Goal: Information Seeking & Learning: Learn about a topic

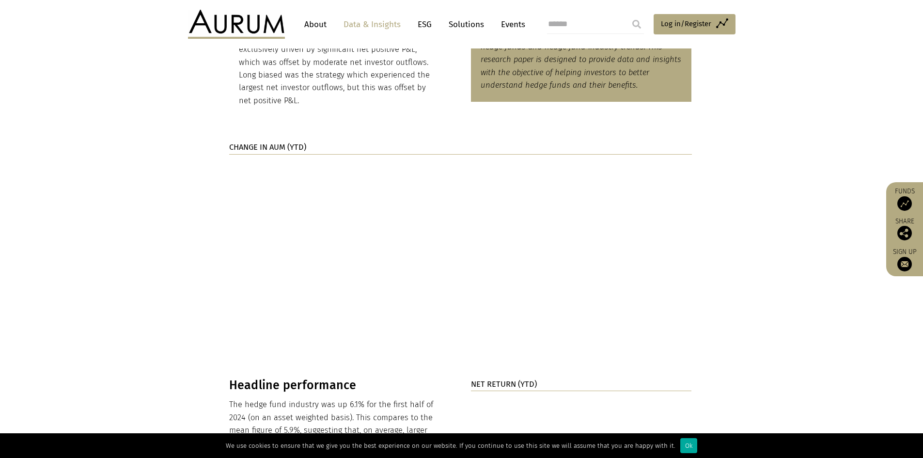
scroll to position [673, 0]
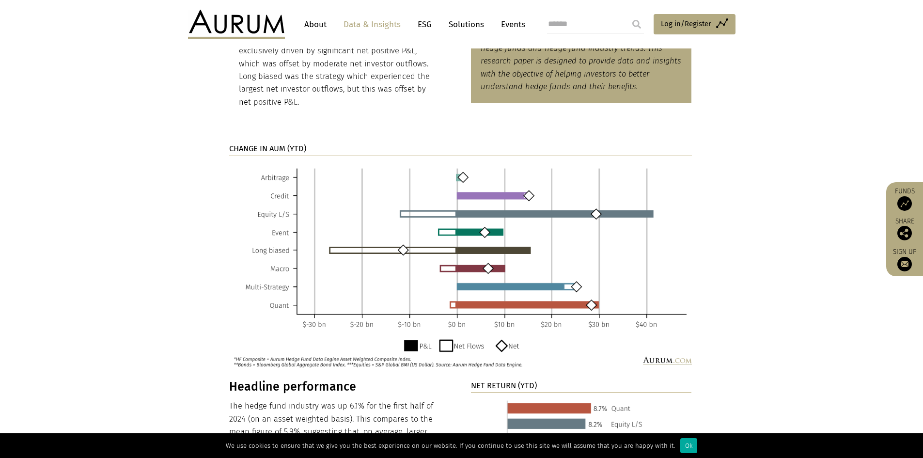
click at [458, 265] on img at bounding box center [460, 265] width 463 height 204
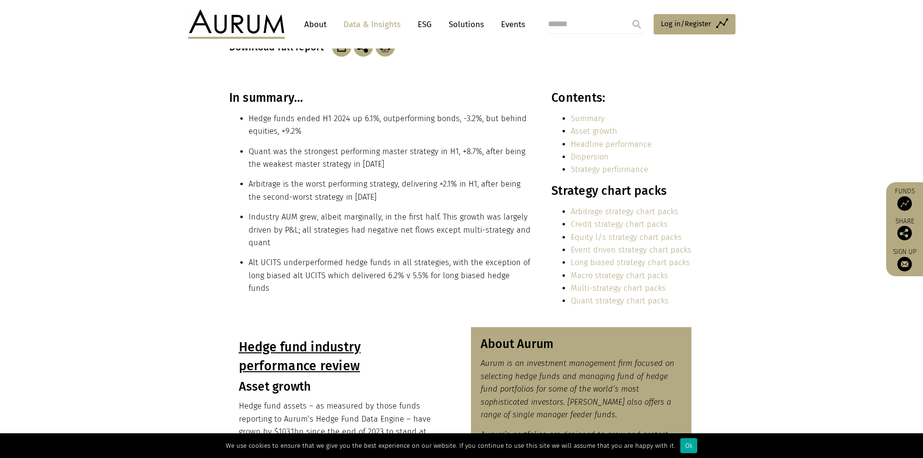
scroll to position [192, 0]
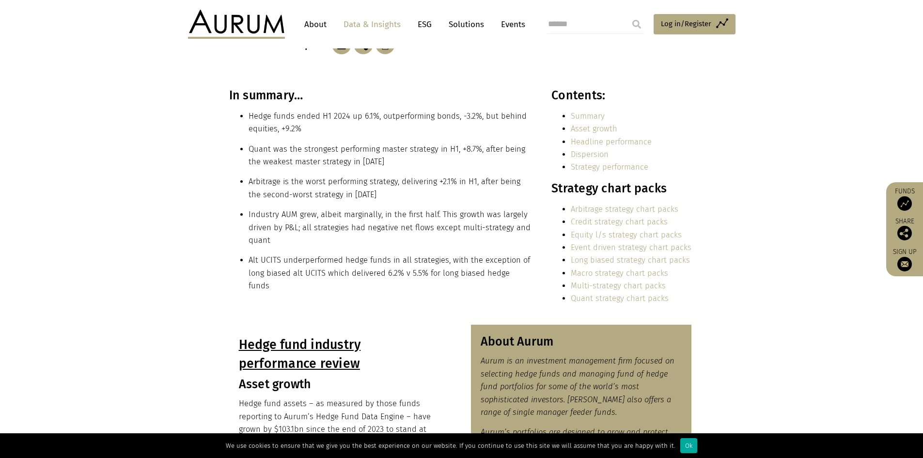
click at [594, 158] on link "Dispersion" at bounding box center [590, 154] width 38 height 9
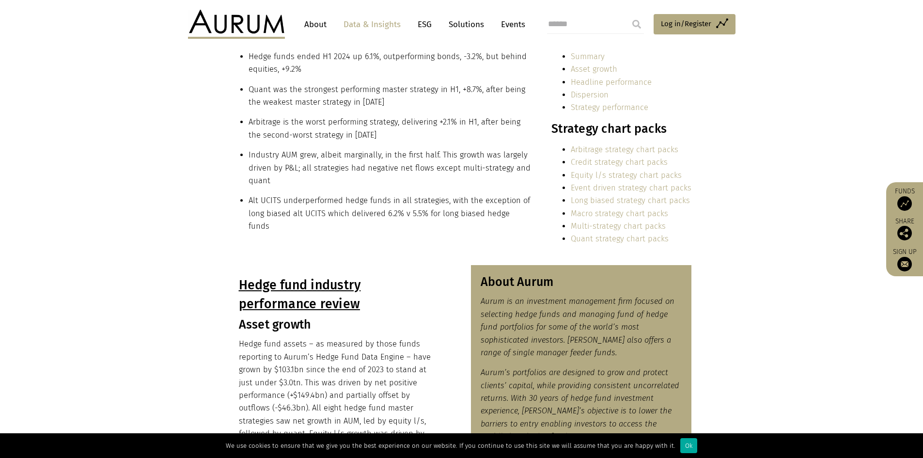
scroll to position [251, 0]
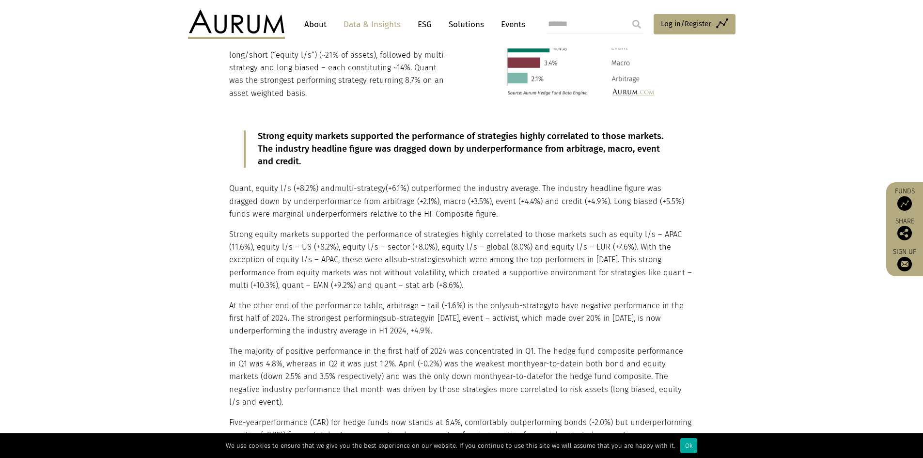
click at [320, 148] on p "Strong equity markets supported the performance of strategies highly correlated…" at bounding box center [462, 149] width 408 height 38
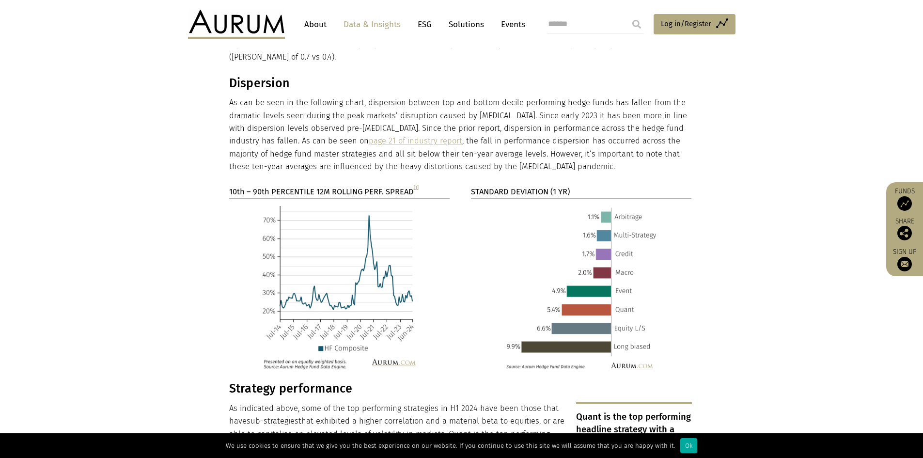
scroll to position [1554, 0]
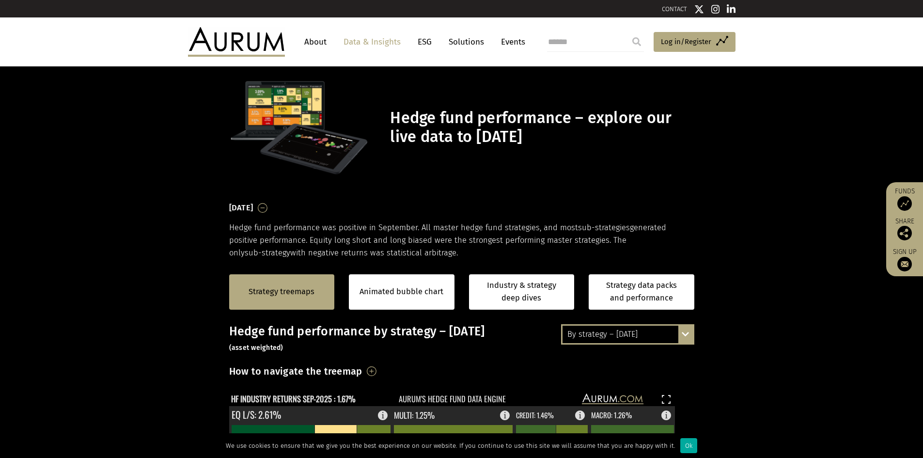
click at [624, 145] on h1 "Hedge fund performance – explore our live data to [DATE]" at bounding box center [540, 128] width 301 height 38
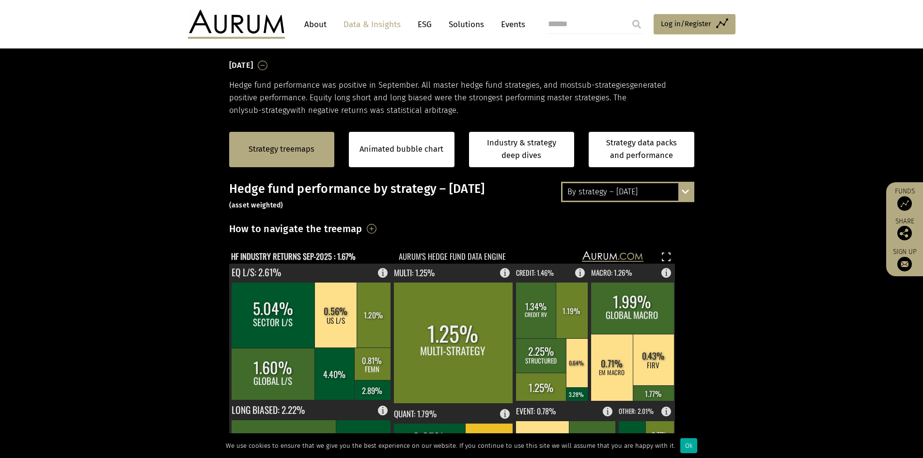
scroll to position [143, 0]
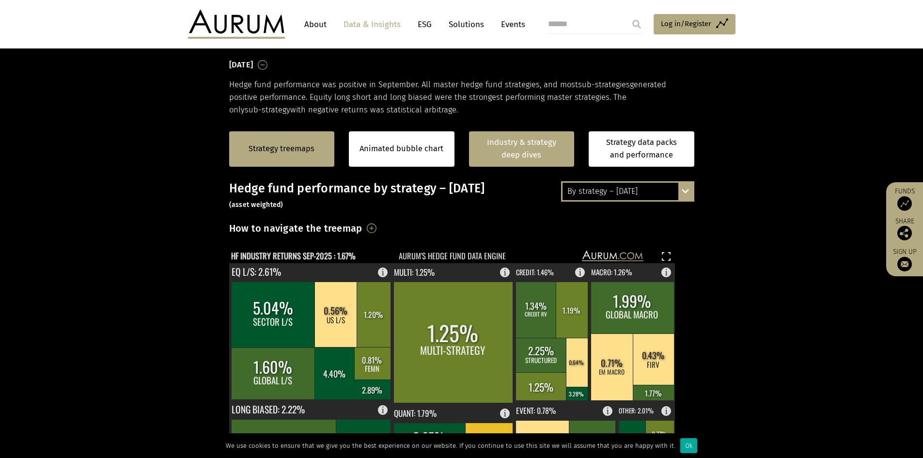
click at [516, 140] on link "Industry & strategy deep dives" at bounding box center [522, 148] width 106 height 35
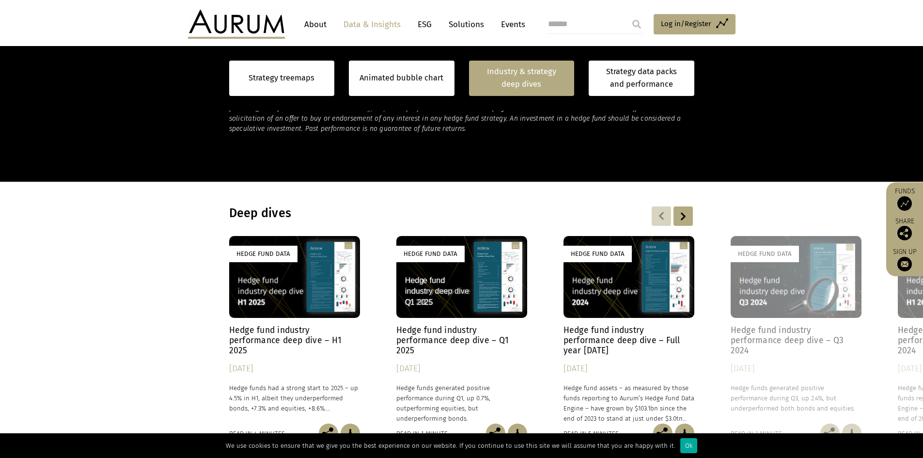
scroll to position [685, 0]
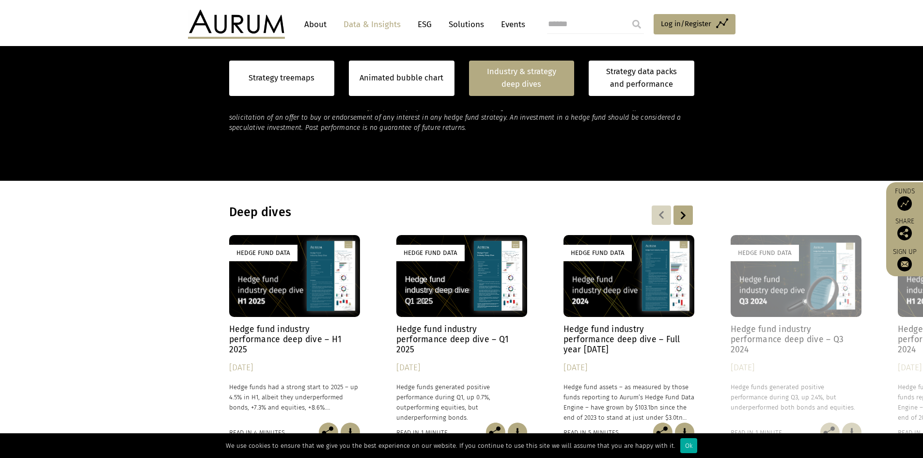
click at [621, 276] on div "Hedge Fund Data" at bounding box center [629, 276] width 131 height 82
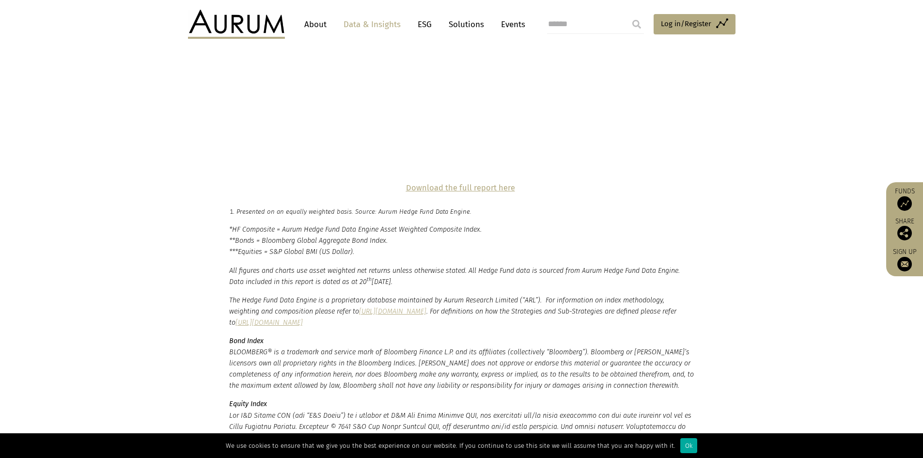
scroll to position [2326, 0]
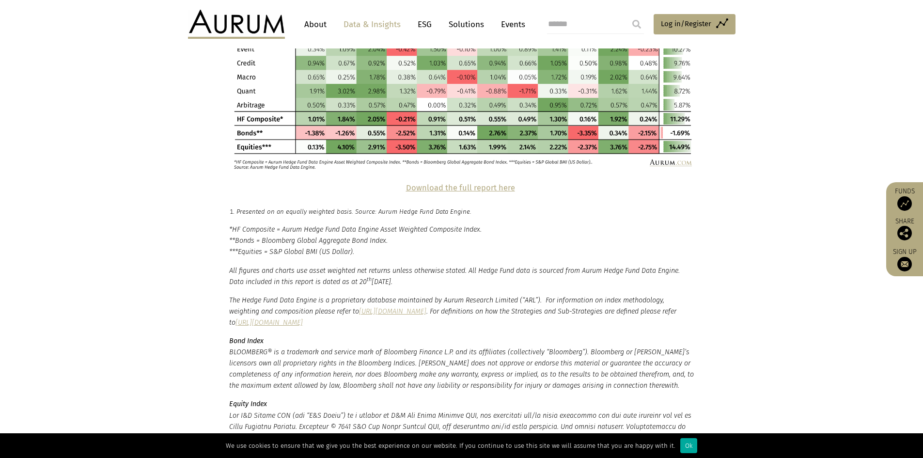
click at [498, 183] on strong "Download the full report here" at bounding box center [460, 187] width 109 height 9
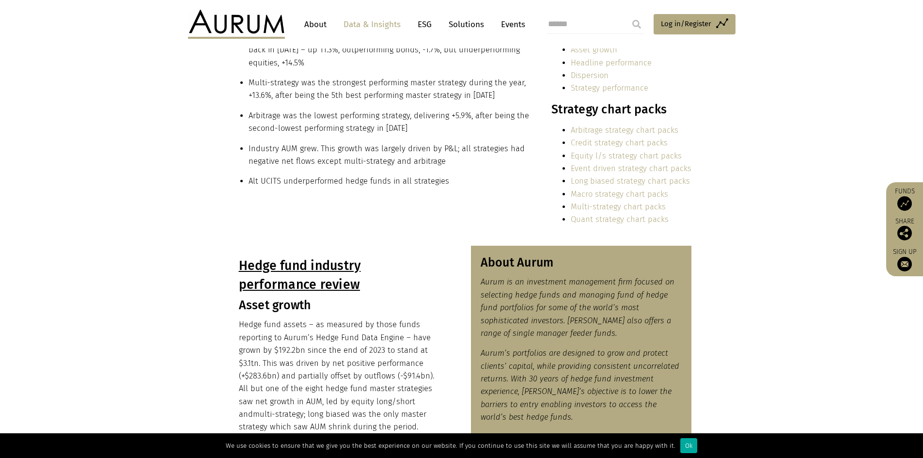
scroll to position [0, 0]
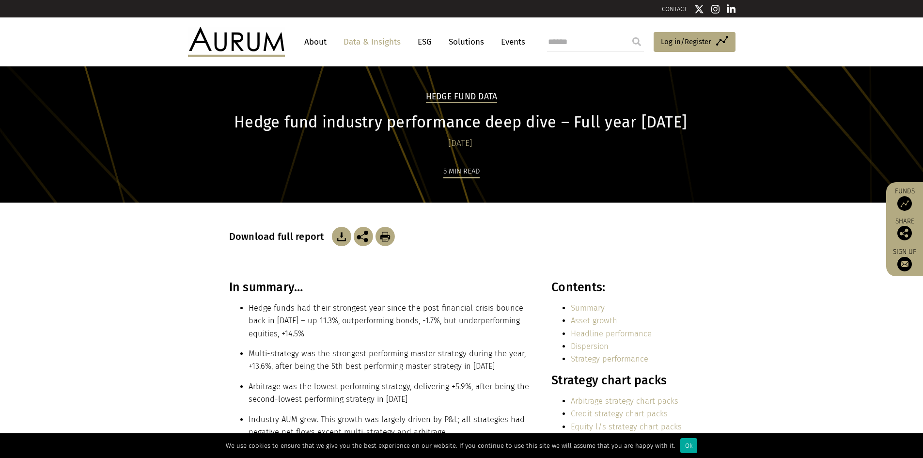
click at [600, 40] on input "search" at bounding box center [595, 41] width 97 height 19
type input "**********"
click at [627, 32] on input "submit" at bounding box center [636, 41] width 19 height 19
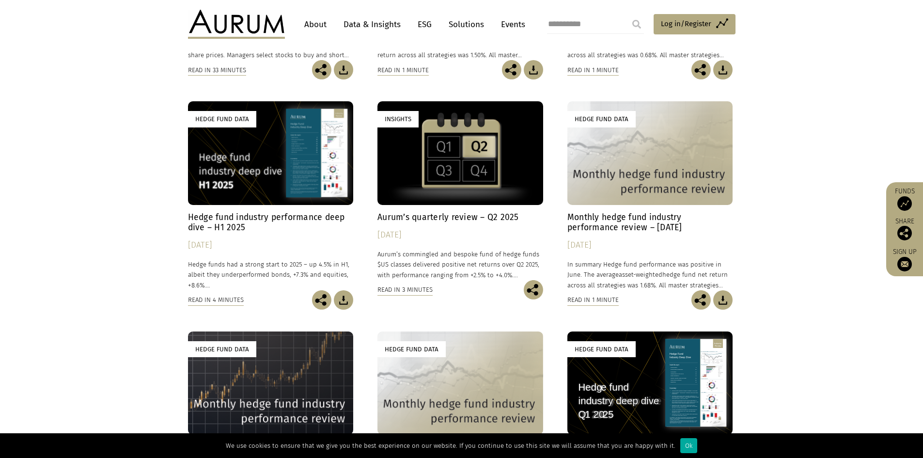
scroll to position [268, 0]
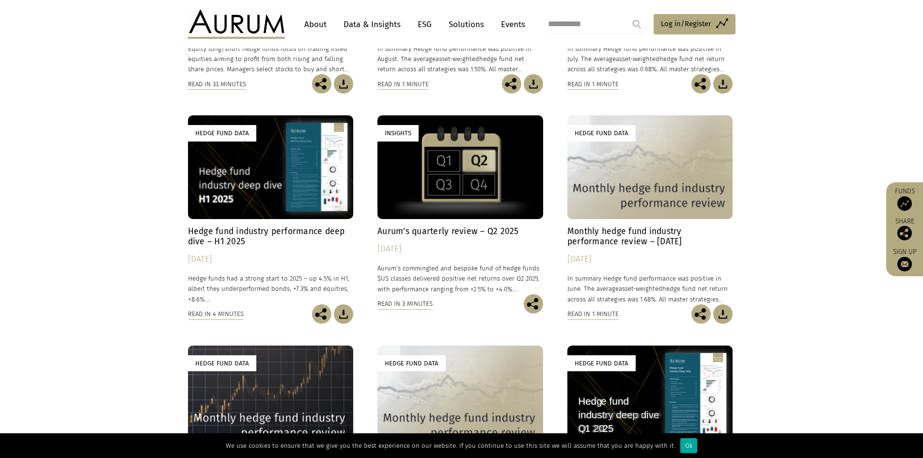
click at [281, 190] on div "Hedge Fund Data" at bounding box center [271, 166] width 166 height 103
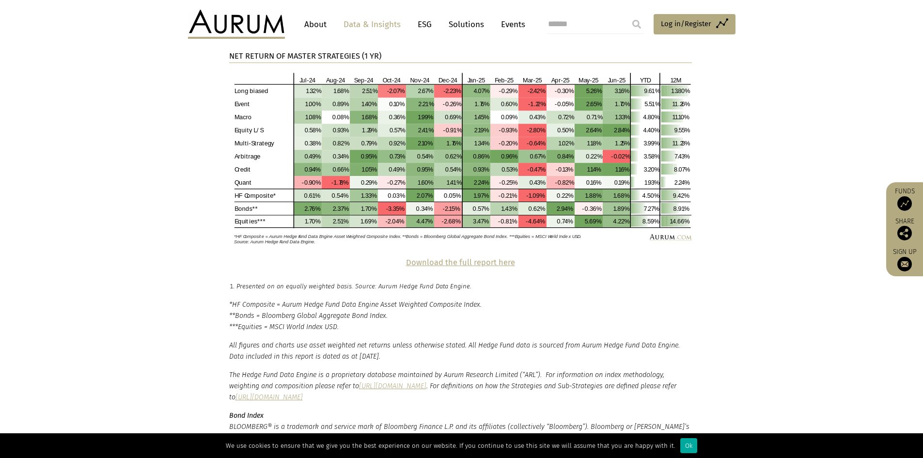
scroll to position [2071, 0]
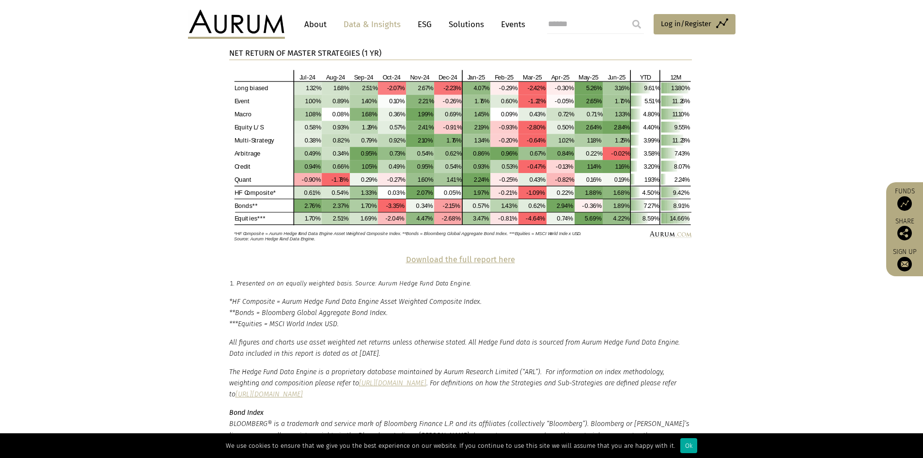
click at [471, 255] on strong "Download the full report here" at bounding box center [460, 259] width 109 height 9
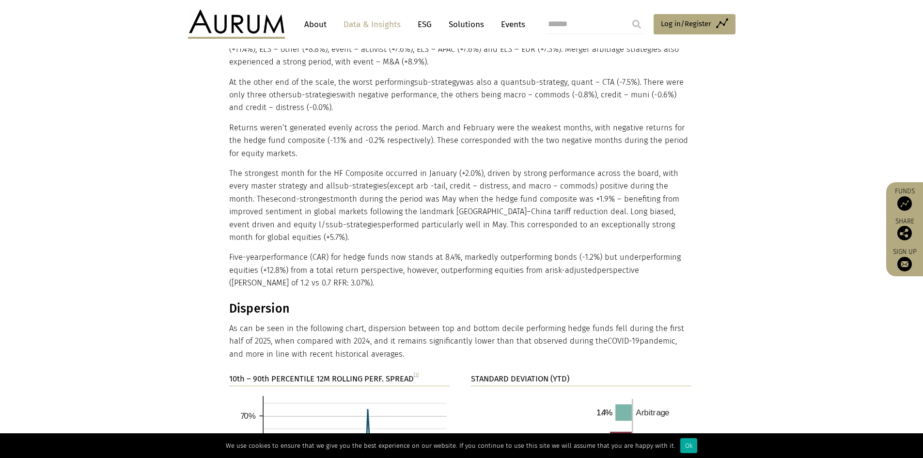
scroll to position [1179, 0]
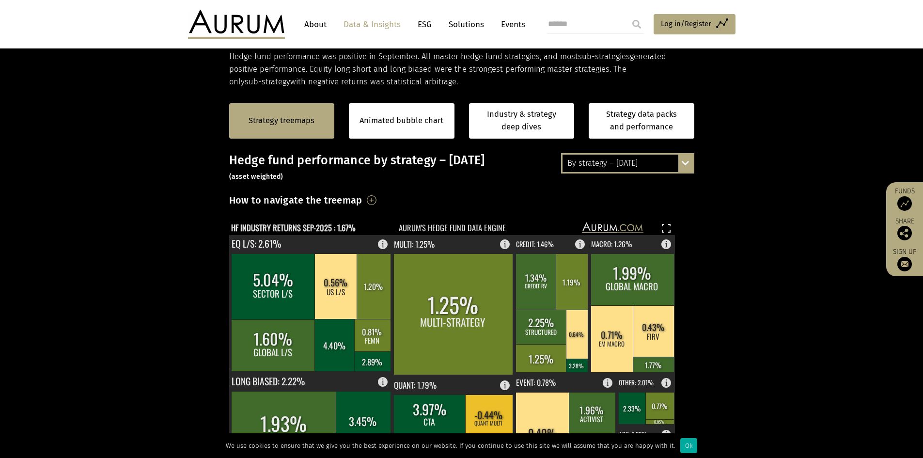
scroll to position [175, 0]
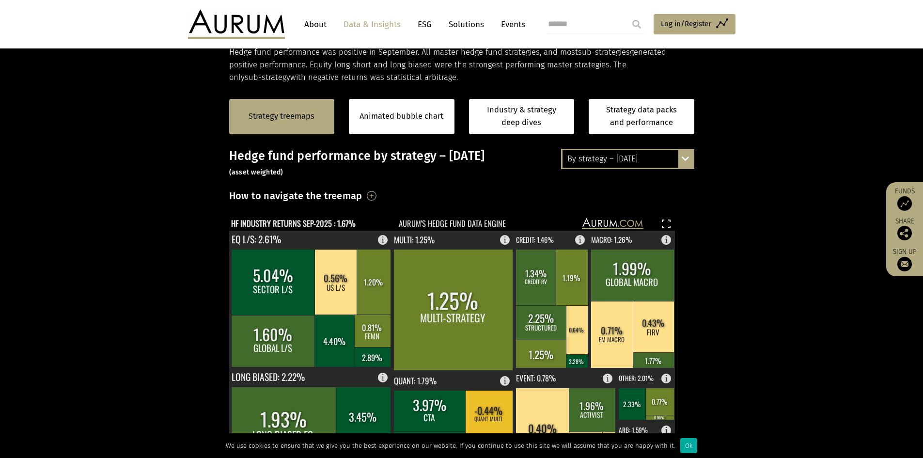
click at [634, 164] on div "By strategy – [DATE]" at bounding box center [628, 158] width 130 height 17
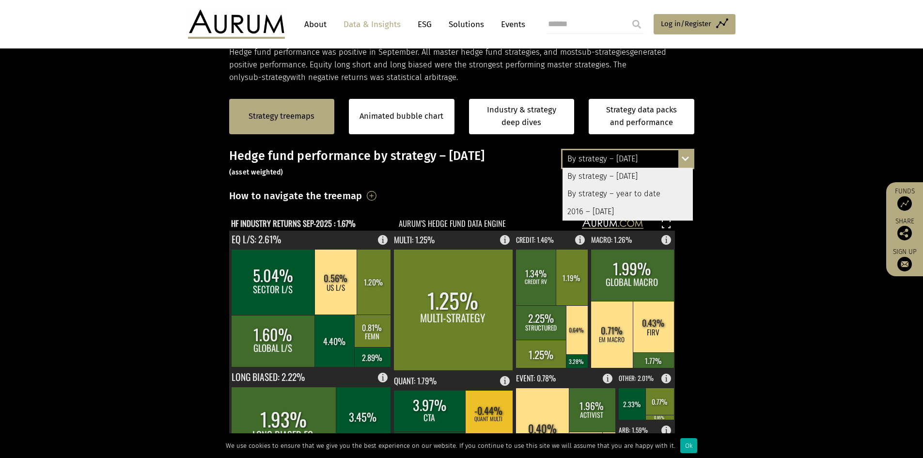
click at [593, 207] on div "2016 – [DATE]" at bounding box center [628, 211] width 130 height 17
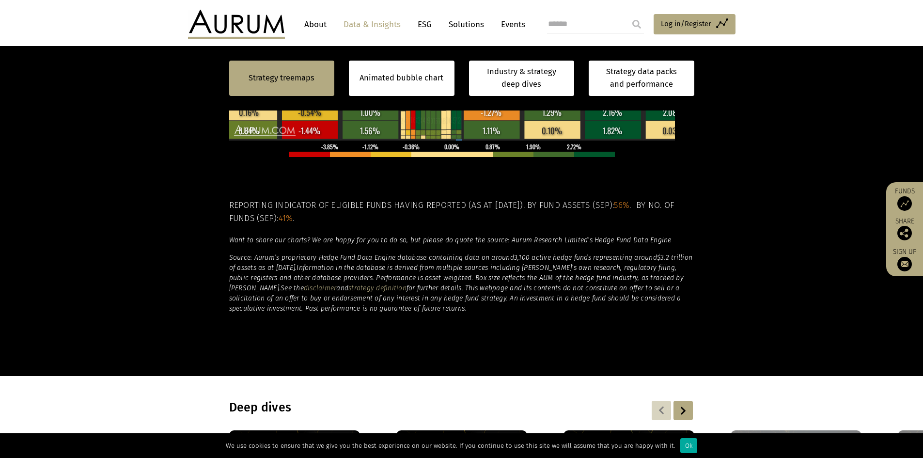
scroll to position [347, 0]
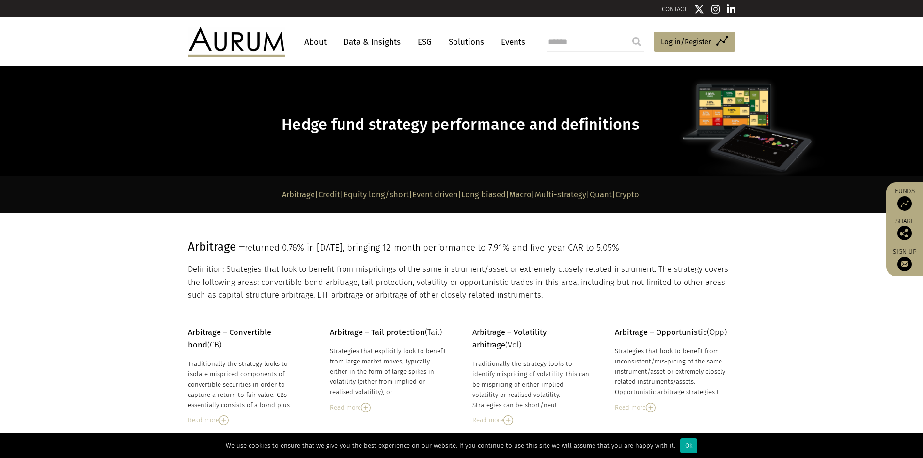
click at [282, 191] on link "Arbitrage" at bounding box center [298, 194] width 33 height 9
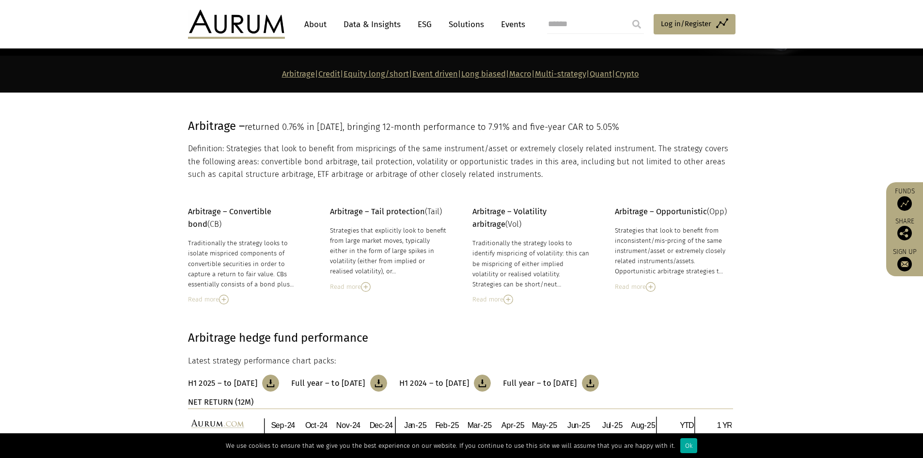
scroll to position [127, 0]
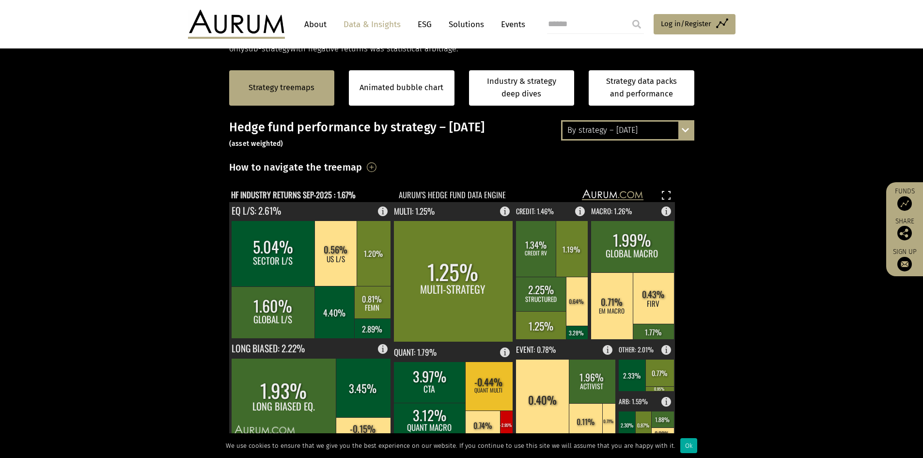
scroll to position [205, 0]
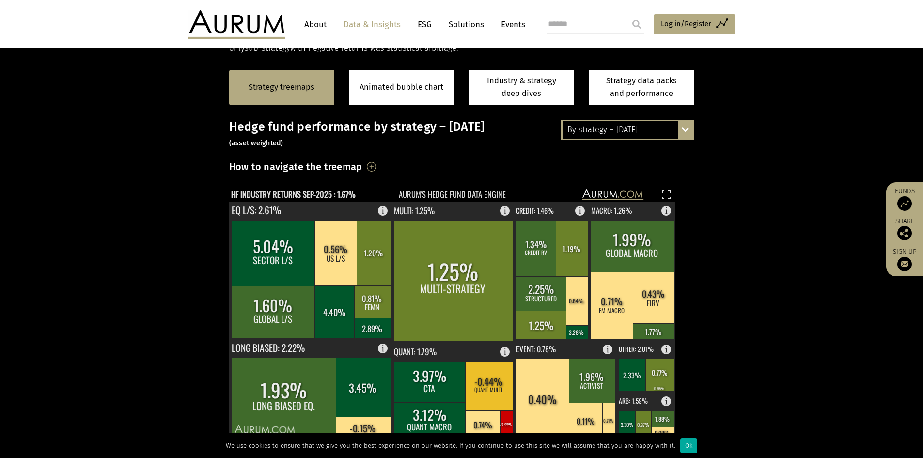
click at [363, 166] on h3 "How to navigate the treemap" at bounding box center [295, 166] width 133 height 16
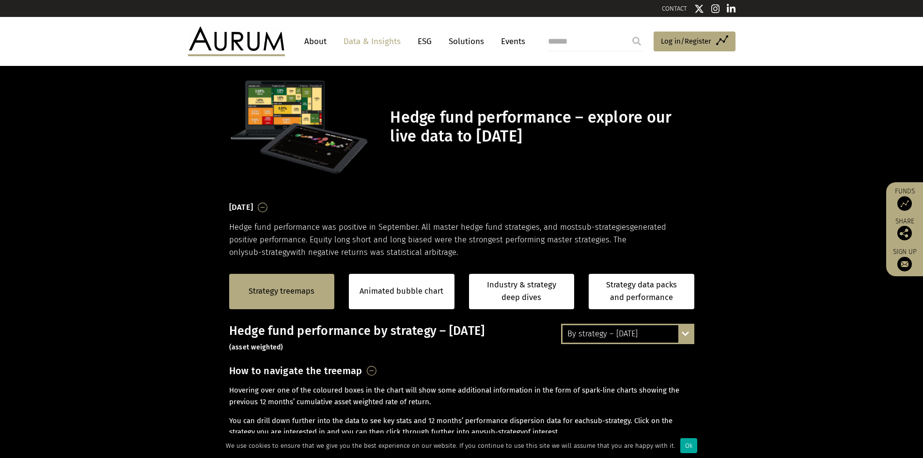
scroll to position [0, 0]
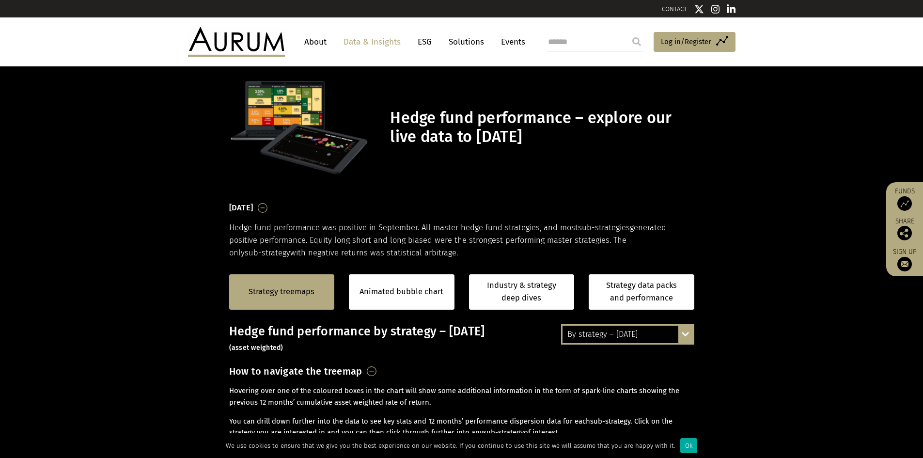
click at [586, 337] on div "By strategy – [DATE]" at bounding box center [628, 334] width 130 height 17
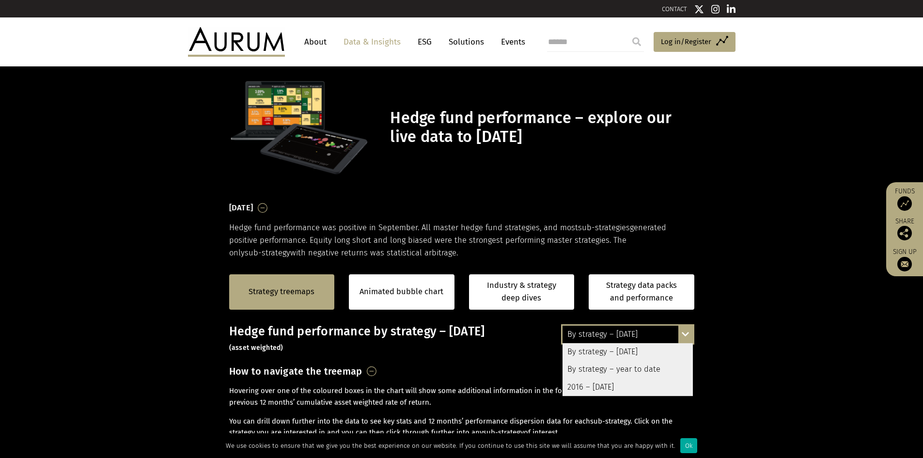
click at [597, 382] on div "2016 – [DATE]" at bounding box center [628, 387] width 130 height 17
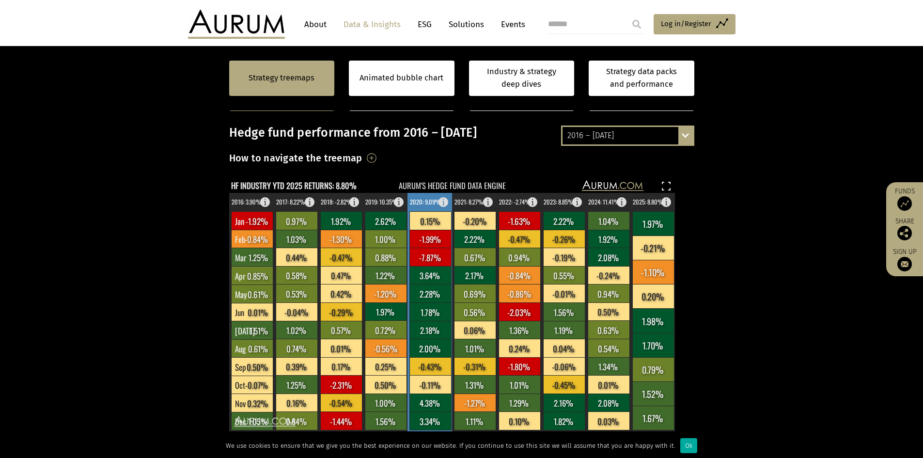
scroll to position [299, 0]
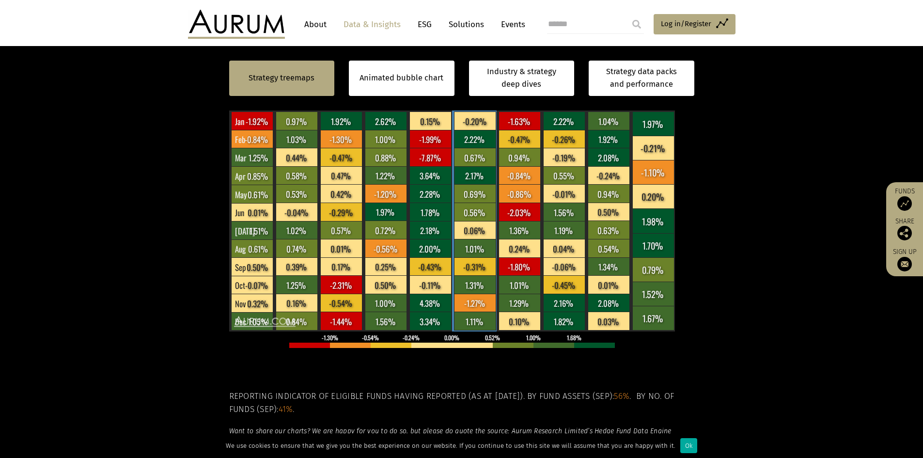
click at [480, 129] on rect at bounding box center [475, 120] width 42 height 18
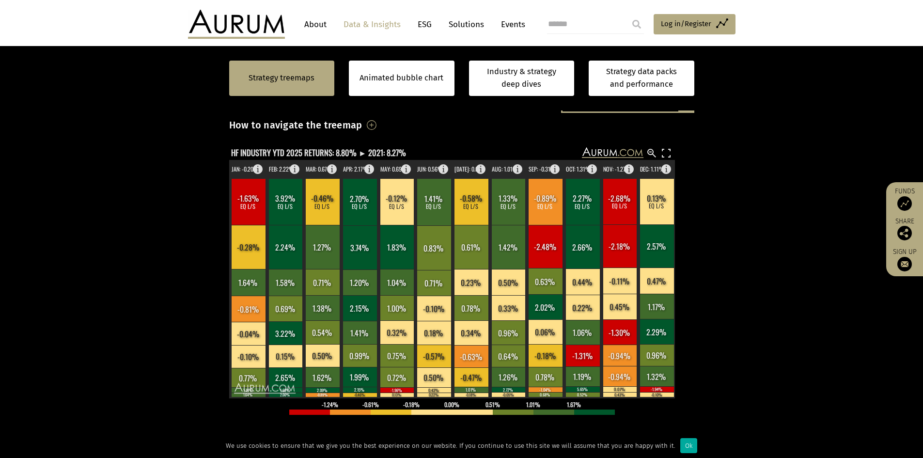
scroll to position [265, 0]
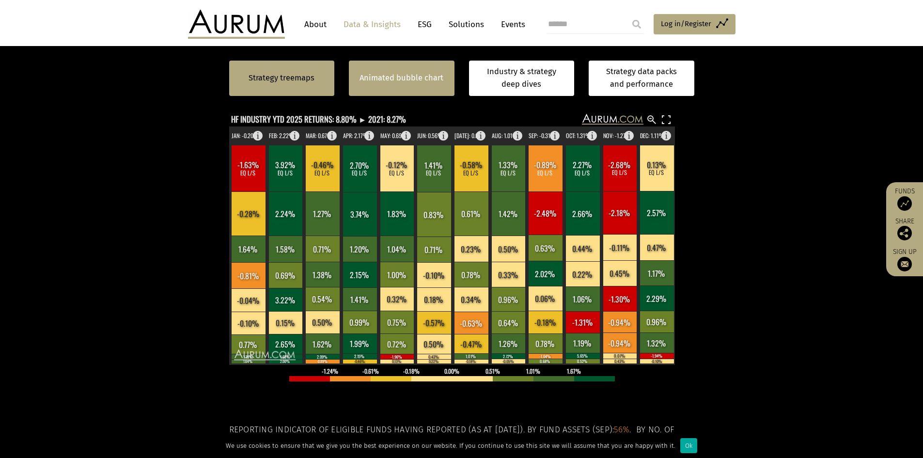
click at [395, 88] on div "Animated bubble chart" at bounding box center [402, 78] width 106 height 35
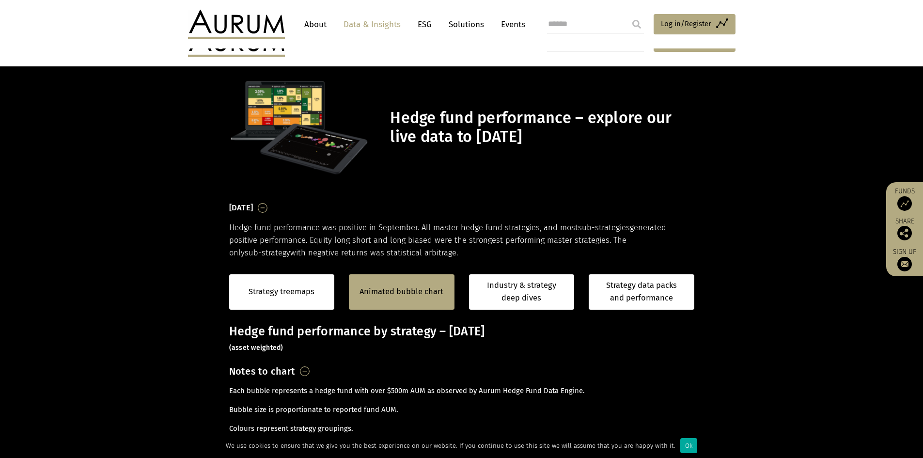
scroll to position [212, 0]
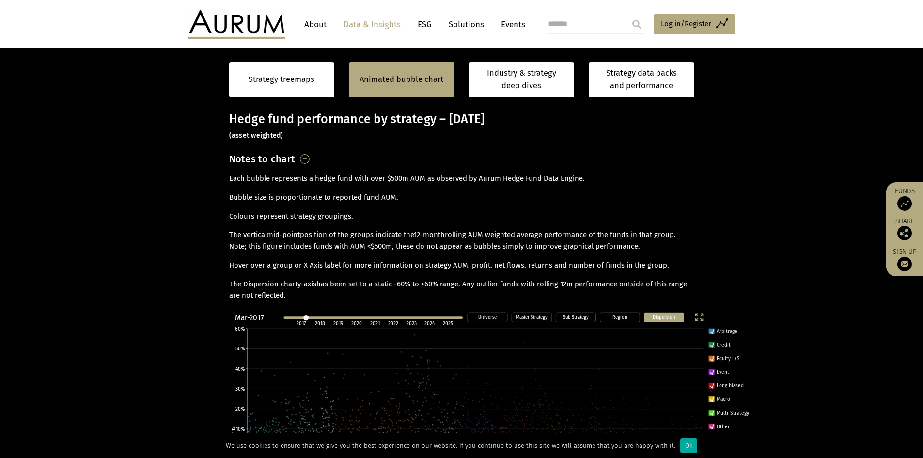
click at [305, 318] on line at bounding box center [373, 318] width 177 height 0
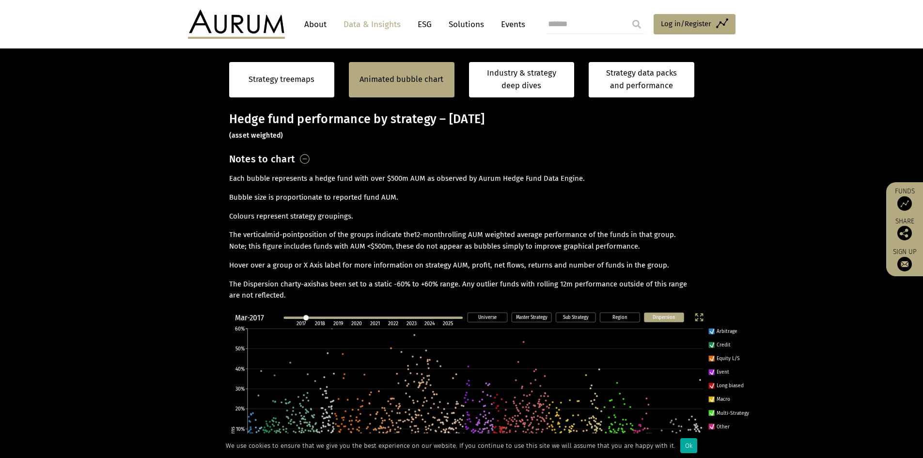
click at [325, 390] on circle at bounding box center [325, 391] width 2 height 2
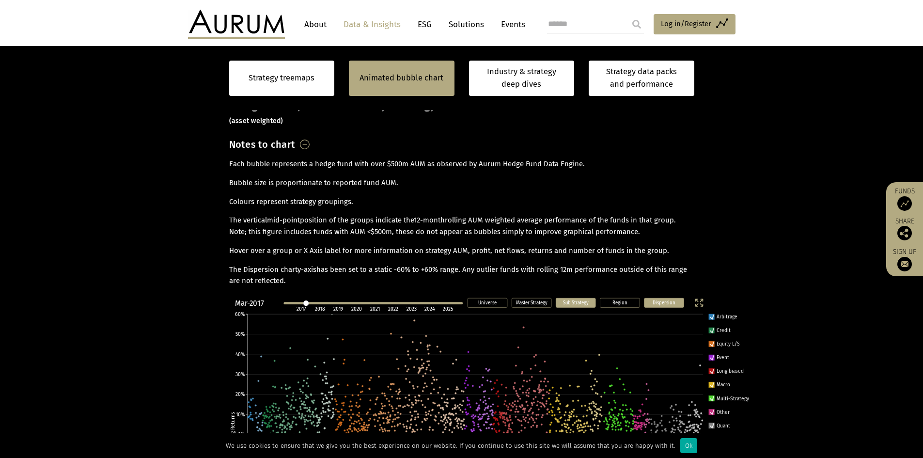
scroll to position [262, 0]
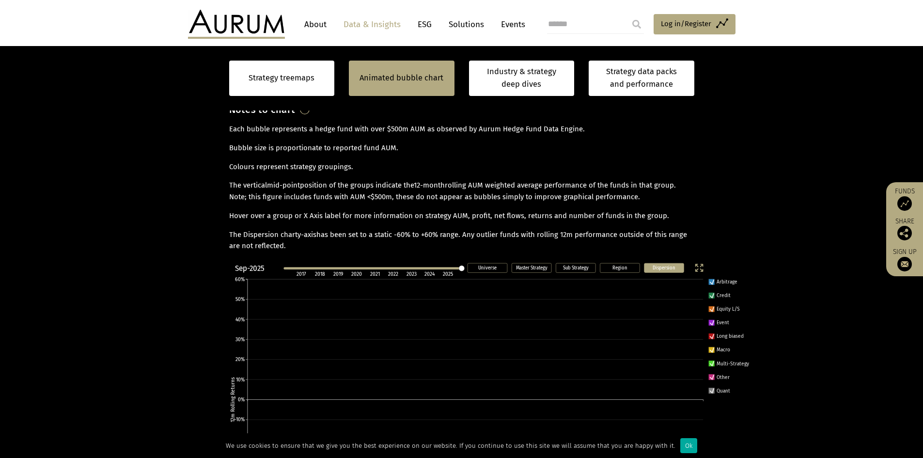
drag, startPoint x: 303, startPoint y: 268, endPoint x: 471, endPoint y: 271, distance: 167.3
click at [471, 271] on icon "Dispersion Region Sub Strategy Master Strategy Universe Sep-2025 2017 2018 2019…" at bounding box center [491, 416] width 538 height 315
click at [393, 248] on p "The Dispersion chart y-axis has been set to a static -60% to +60% range. Any ou…" at bounding box center [461, 240] width 465 height 23
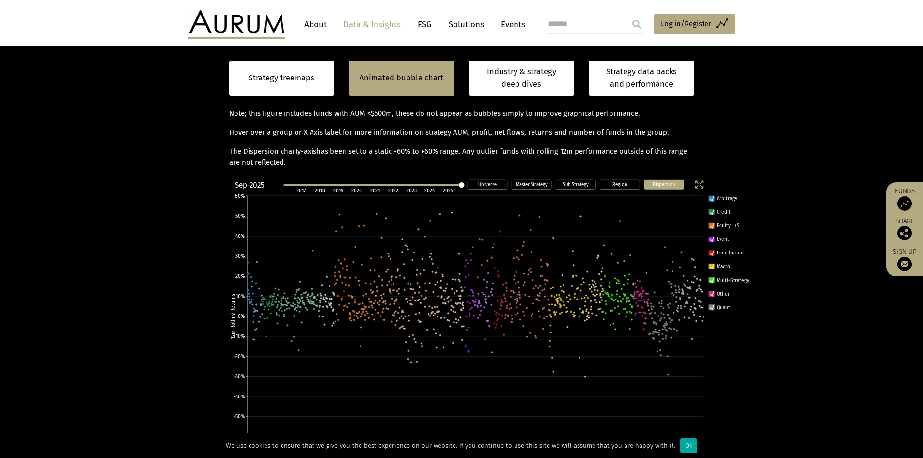
scroll to position [342, 0]
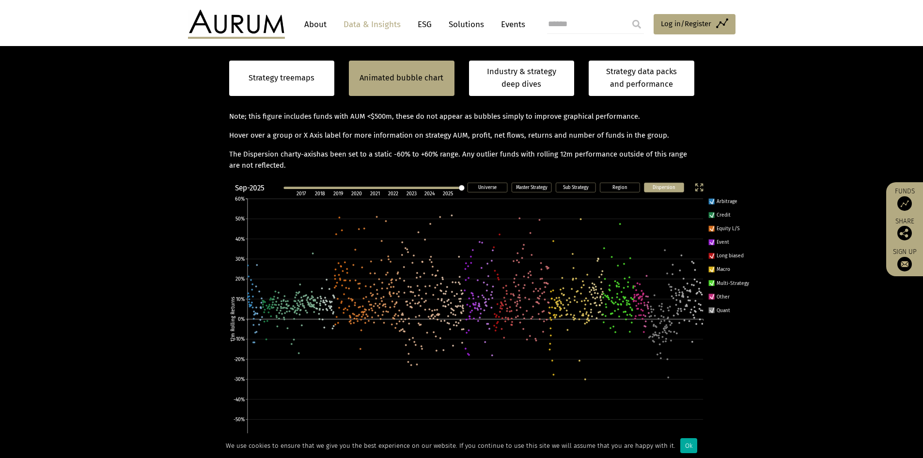
click at [851, 179] on section "Strategy treemaps Animated bubble chart Industry & strategy deep dives Strategy…" at bounding box center [461, 285] width 923 height 734
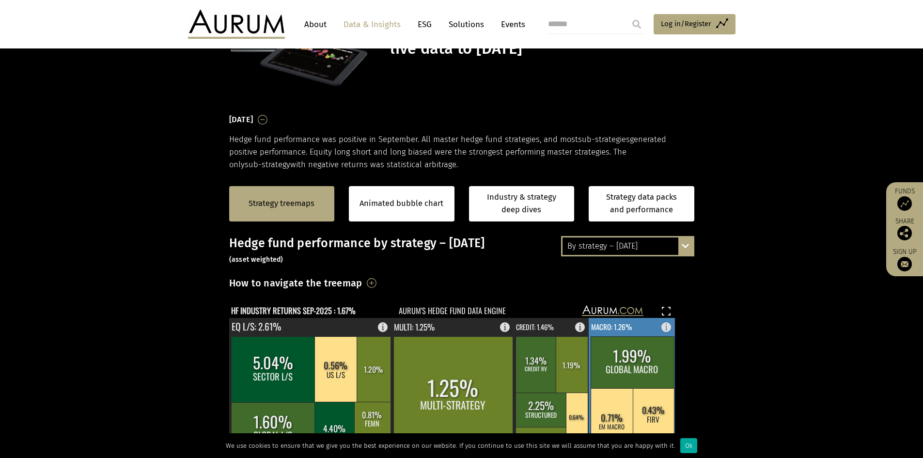
scroll to position [89, 0]
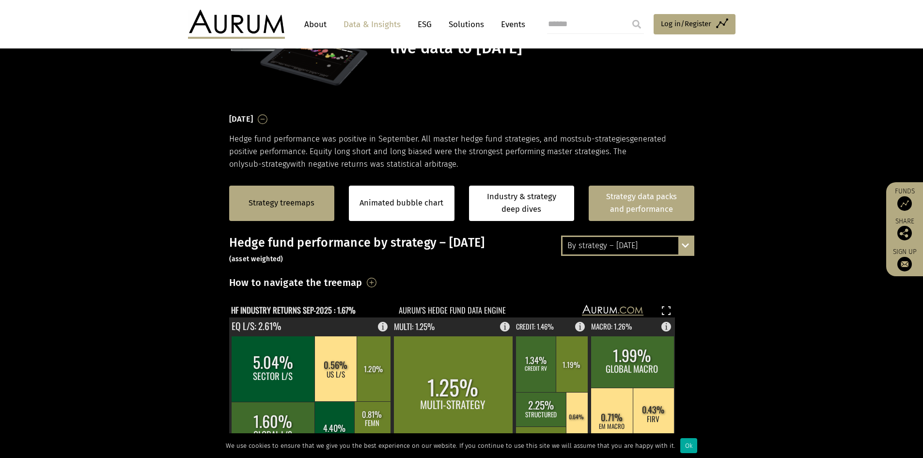
click at [676, 197] on link "Strategy data packs and performance" at bounding box center [642, 203] width 106 height 35
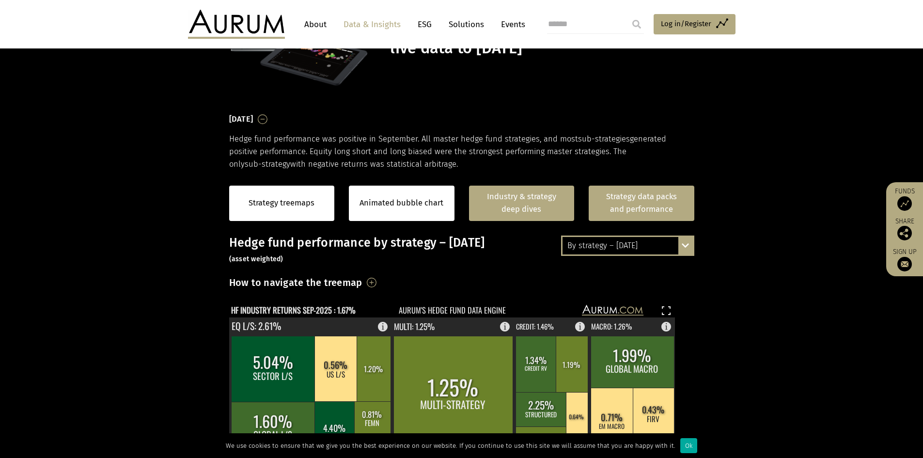
click at [533, 205] on link "Industry & strategy deep dives" at bounding box center [522, 203] width 106 height 35
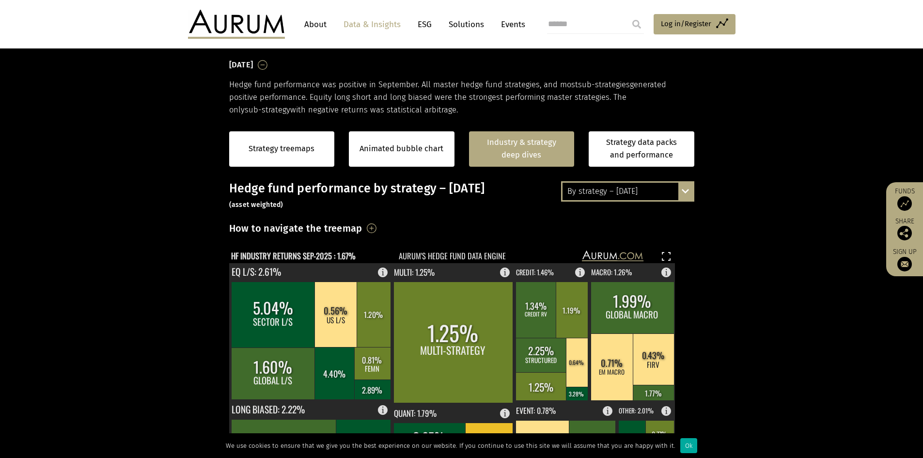
scroll to position [0, 0]
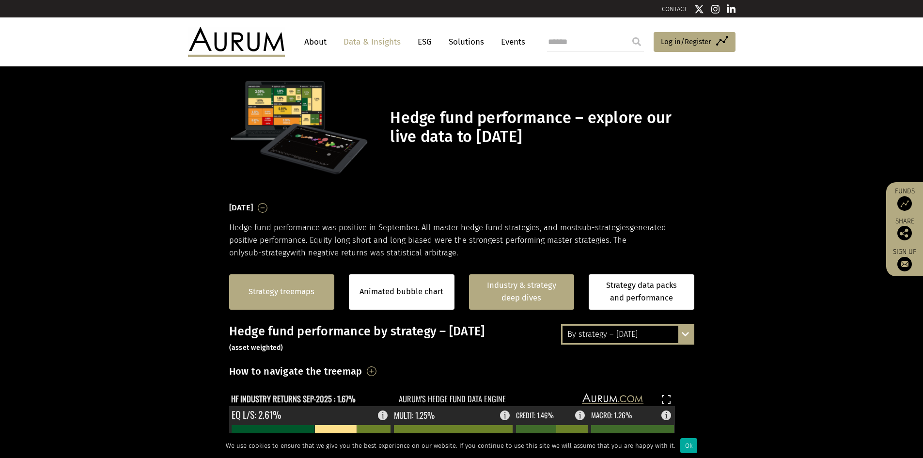
click at [306, 304] on div "Strategy treemaps" at bounding box center [282, 291] width 106 height 35
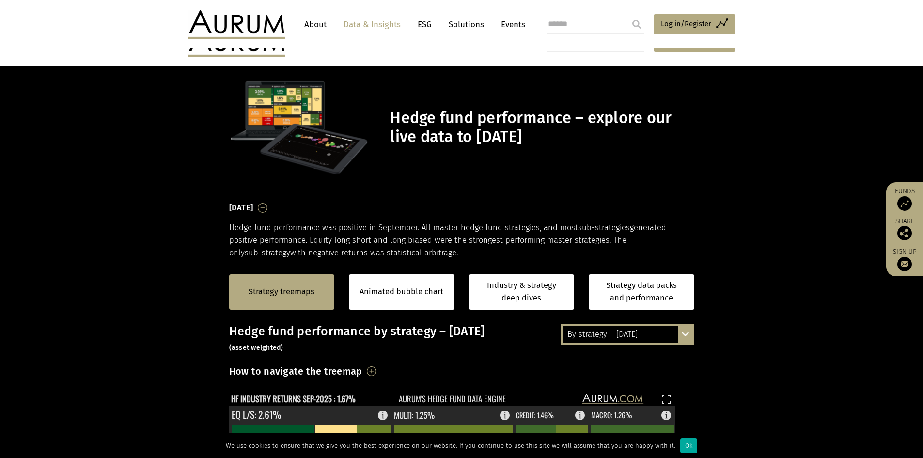
scroll to position [202, 0]
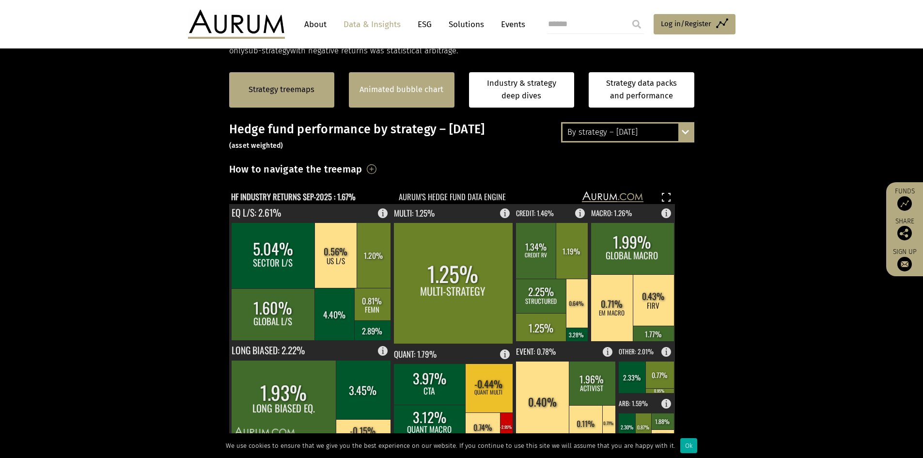
click at [388, 101] on div "Animated bubble chart" at bounding box center [402, 89] width 106 height 35
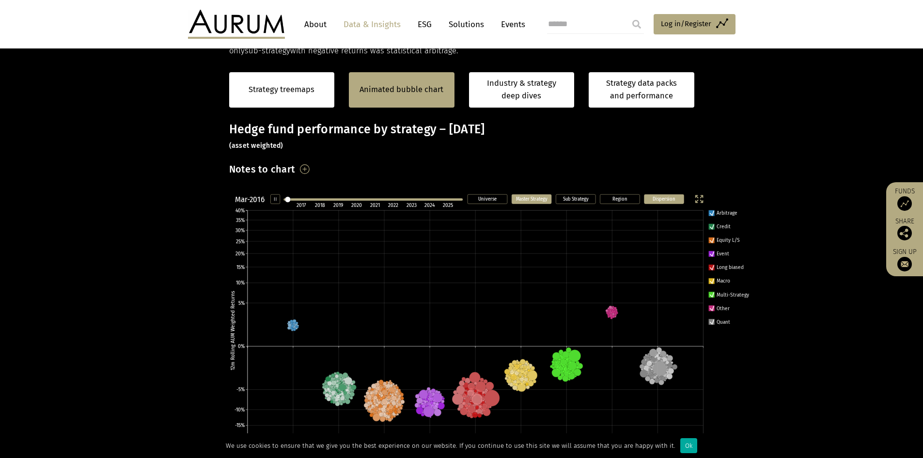
click at [661, 196] on text "Dispersion" at bounding box center [664, 199] width 23 height 6
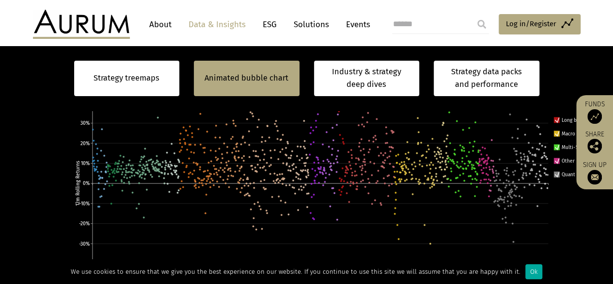
scroll to position [479, 0]
click at [362, 148] on icon at bounding box center [320, 182] width 456 height 241
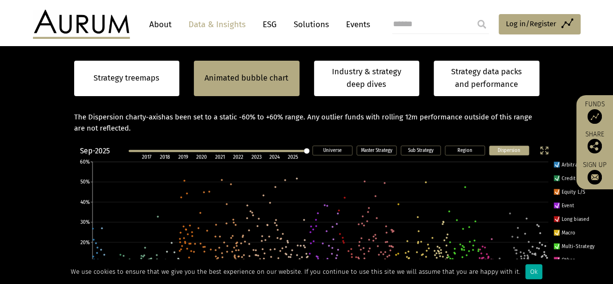
scroll to position [379, 0]
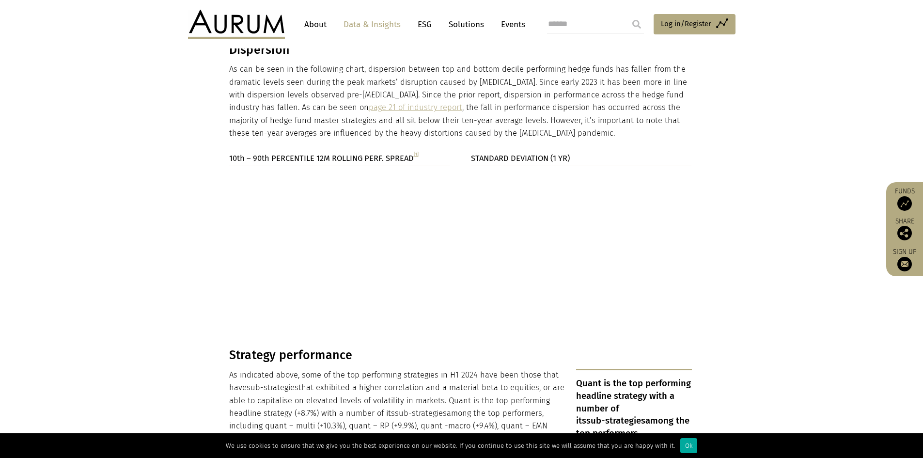
scroll to position [1551, 0]
